Goal: Transaction & Acquisition: Download file/media

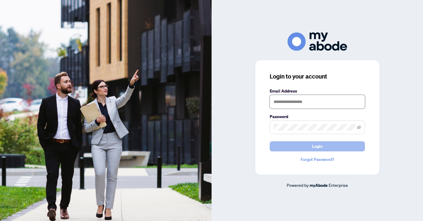
type input "**********"
click at [311, 142] on button "Login" at bounding box center [317, 146] width 95 height 10
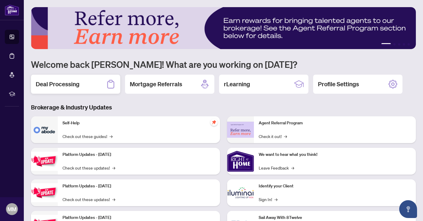
click at [73, 86] on h2 "Deal Processing" at bounding box center [58, 84] width 44 height 8
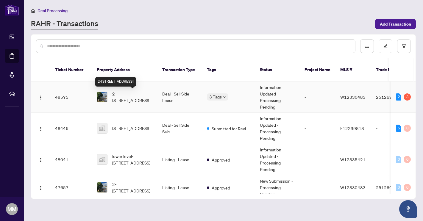
click at [118, 95] on span "2-5958 Greensboro Dr, Mississauga, Ontario L5M 5Z9, Canada" at bounding box center [132, 96] width 40 height 13
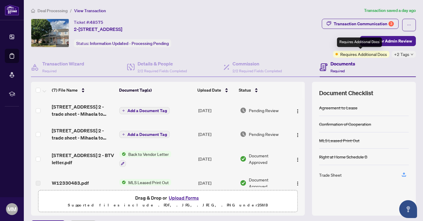
click at [368, 57] on span "Requires Additional Docs" at bounding box center [363, 54] width 47 height 7
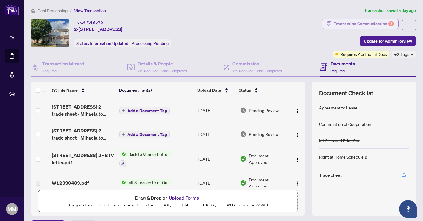
click at [366, 26] on div "Transaction Communication 3" at bounding box center [364, 24] width 60 height 10
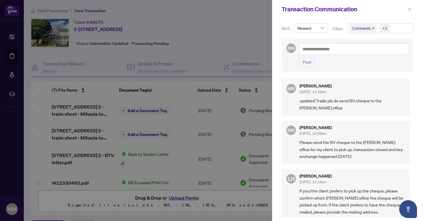
click at [409, 10] on icon "close" at bounding box center [409, 8] width 3 height 3
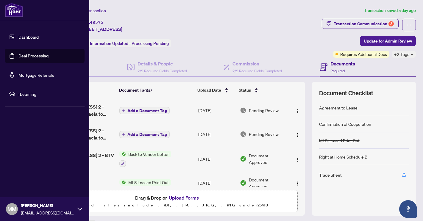
click at [33, 55] on link "Deal Processing" at bounding box center [33, 55] width 30 height 5
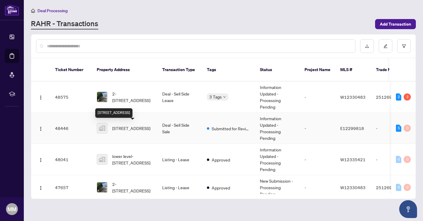
click at [129, 130] on span "91 Greenfield Crescent, Whitby, ON, Canada" at bounding box center [131, 128] width 38 height 7
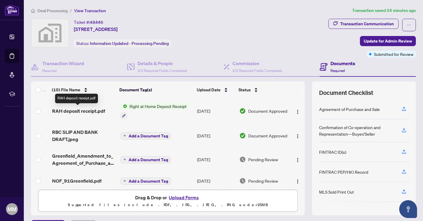
click at [95, 113] on span "RAH deposit receipt.pdf" at bounding box center [78, 110] width 53 height 7
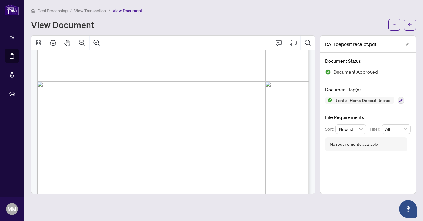
scroll to position [220, 0]
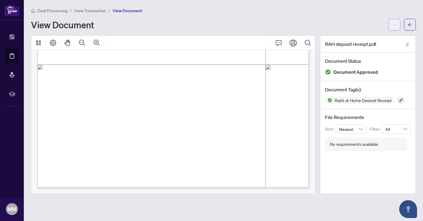
click at [394, 26] on icon "ellipsis" at bounding box center [394, 25] width 4 height 4
click at [366, 37] on span "Download" at bounding box center [372, 38] width 45 height 7
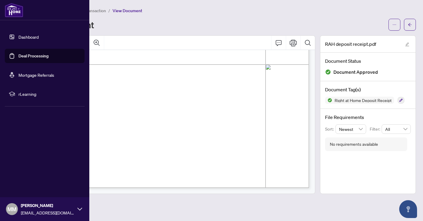
click at [22, 38] on link "Dashboard" at bounding box center [28, 36] width 20 height 5
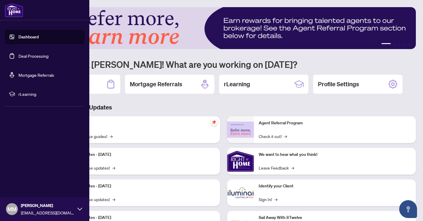
click at [33, 38] on link "Dashboard" at bounding box center [28, 36] width 20 height 5
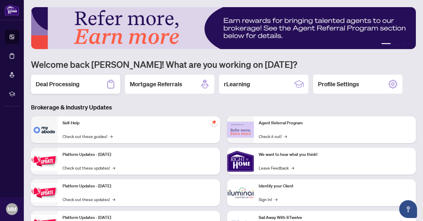
click at [79, 85] on div "Deal Processing" at bounding box center [75, 84] width 89 height 19
